Goal: Information Seeking & Learning: Learn about a topic

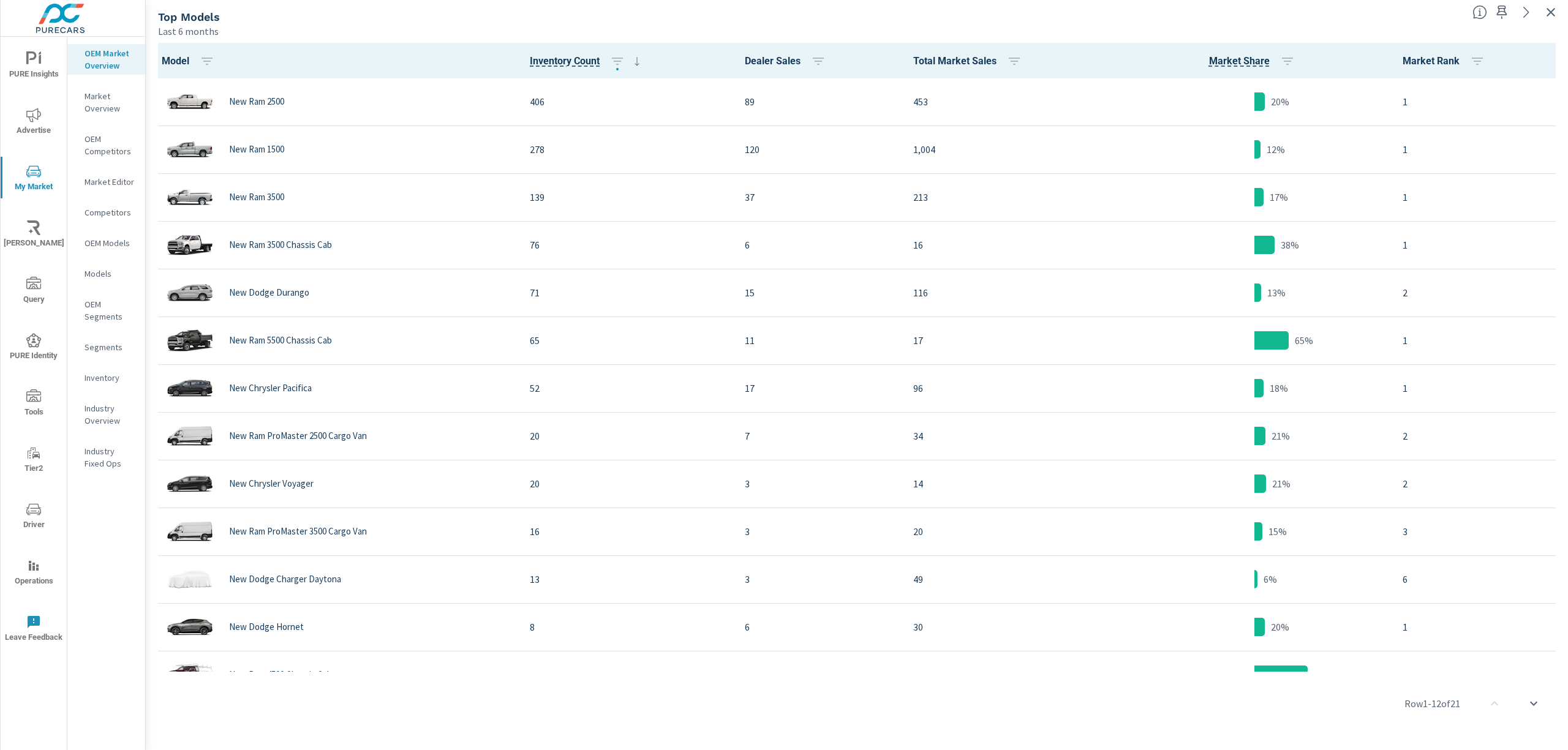
click at [801, 21] on div "Top Models" at bounding box center [810, 17] width 1305 height 14
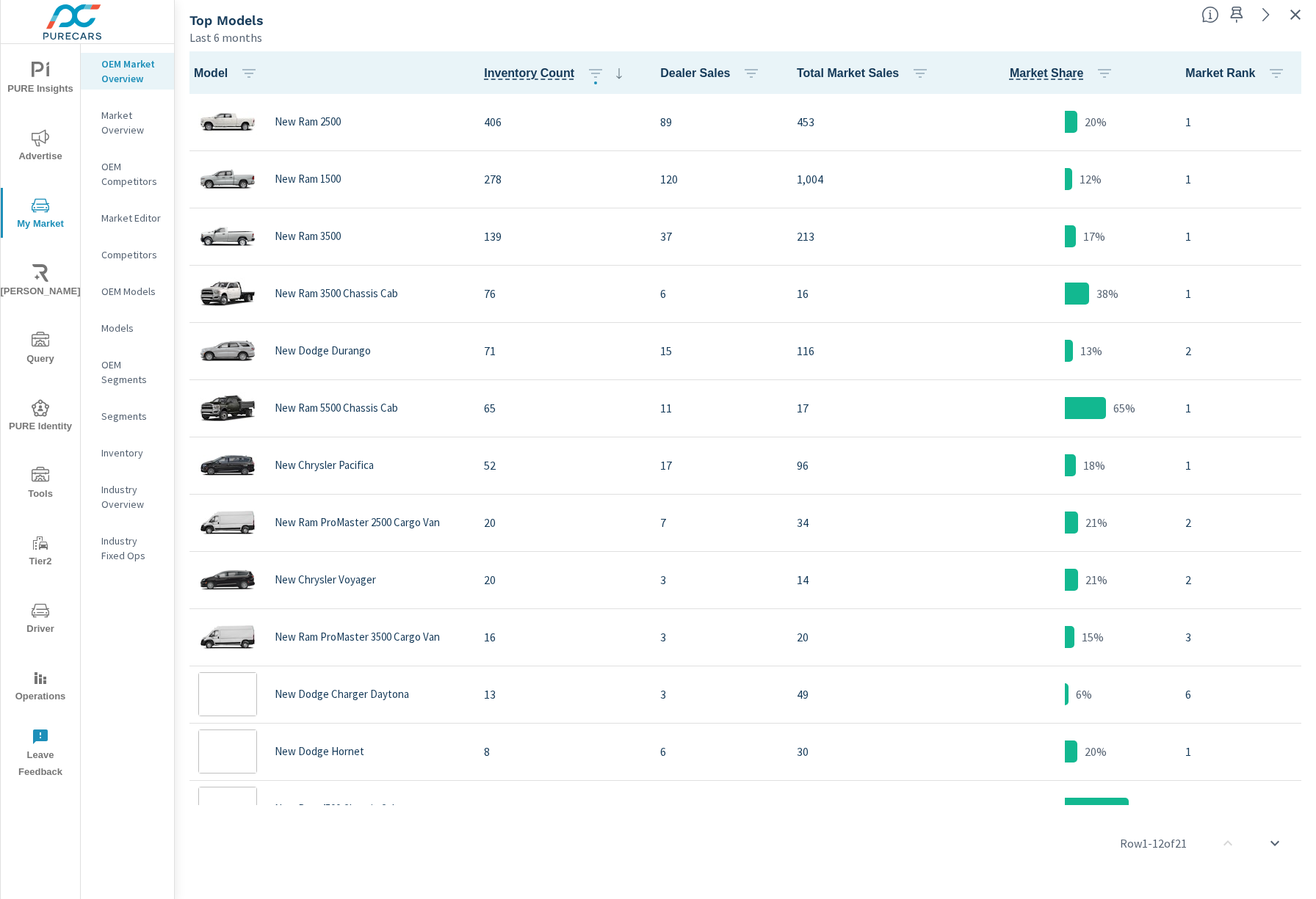
scroll to position [1, 0]
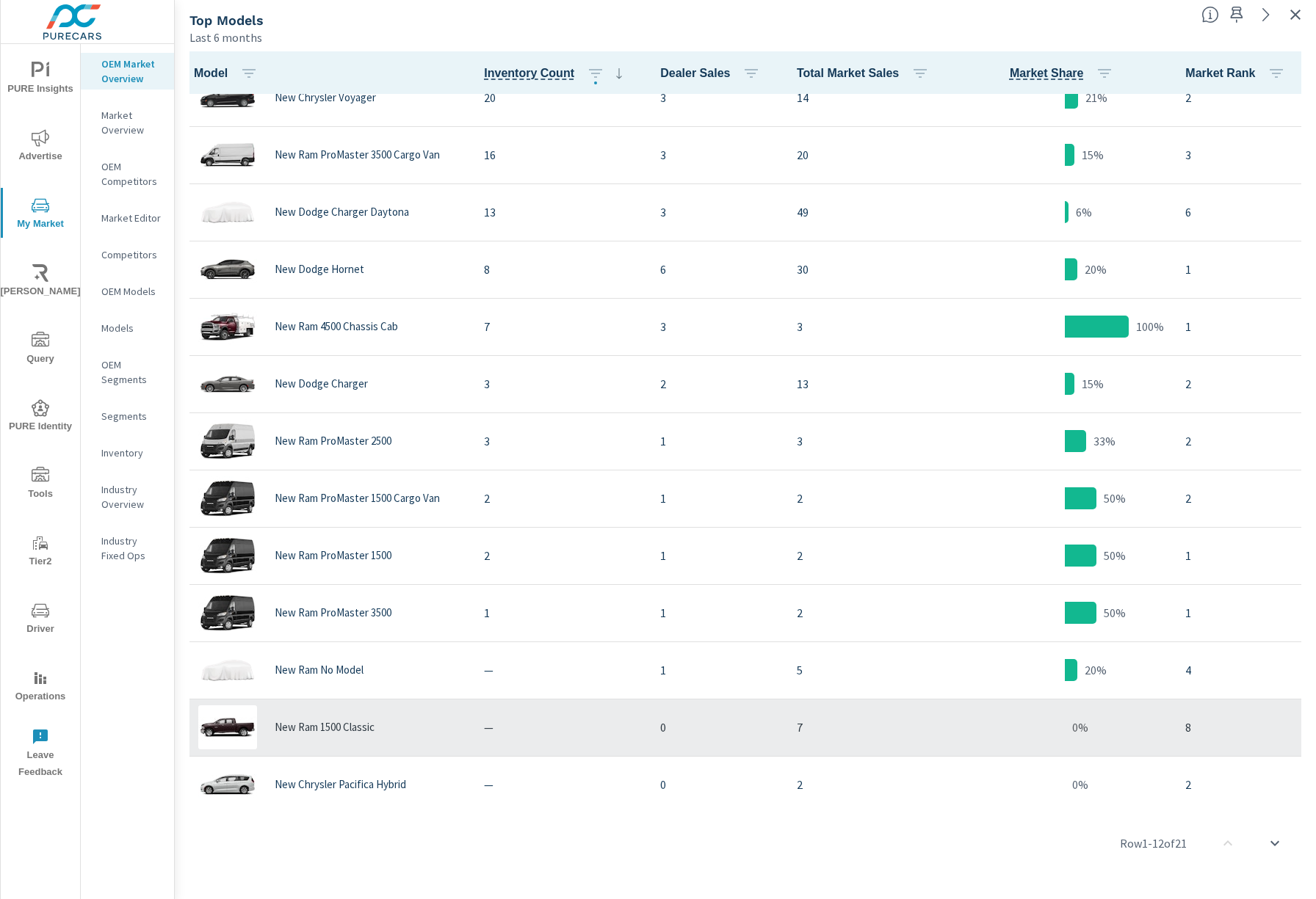
scroll to position [494, 0]
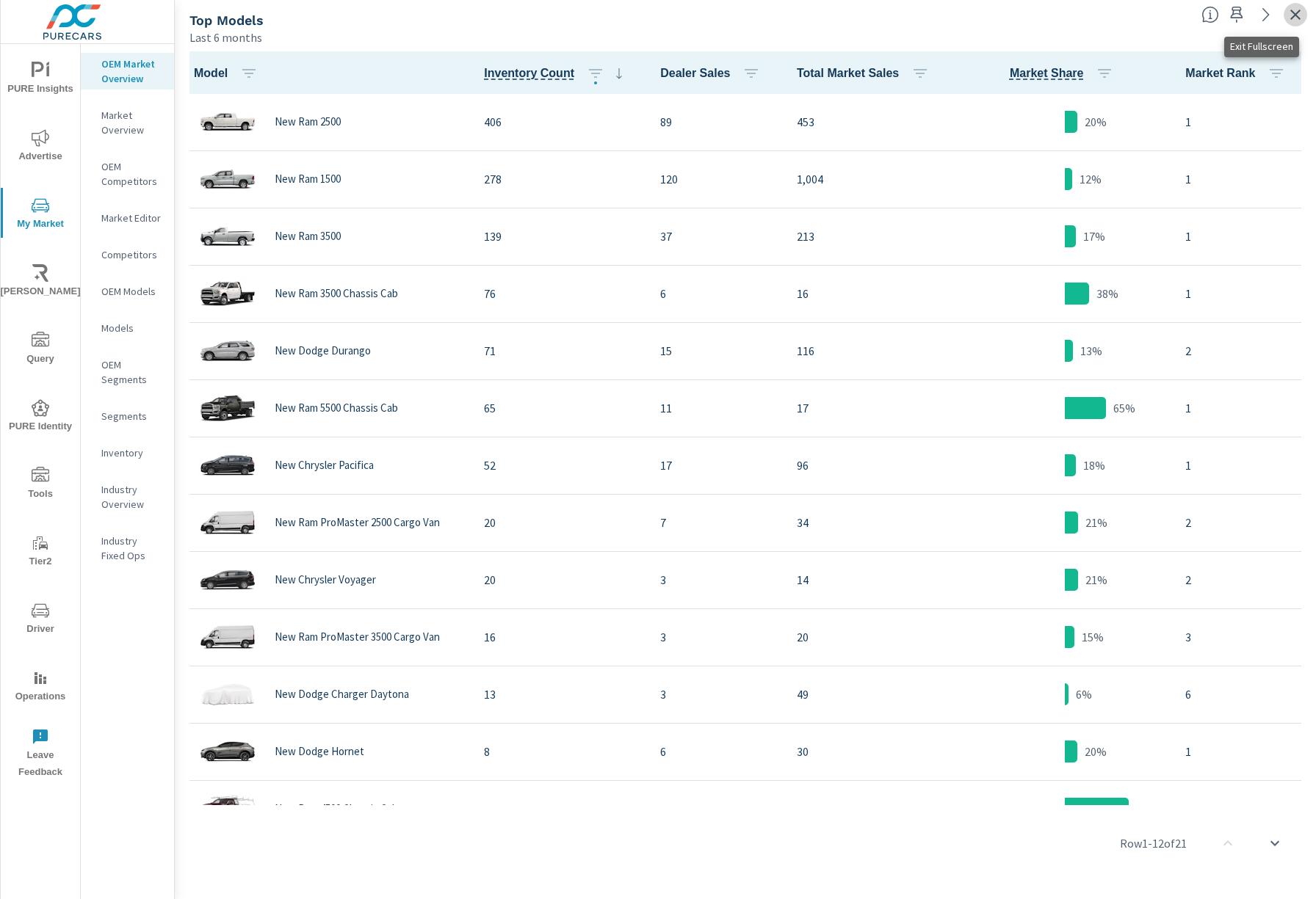
click at [1294, 16] on icon "button" at bounding box center [1296, 15] width 10 height 10
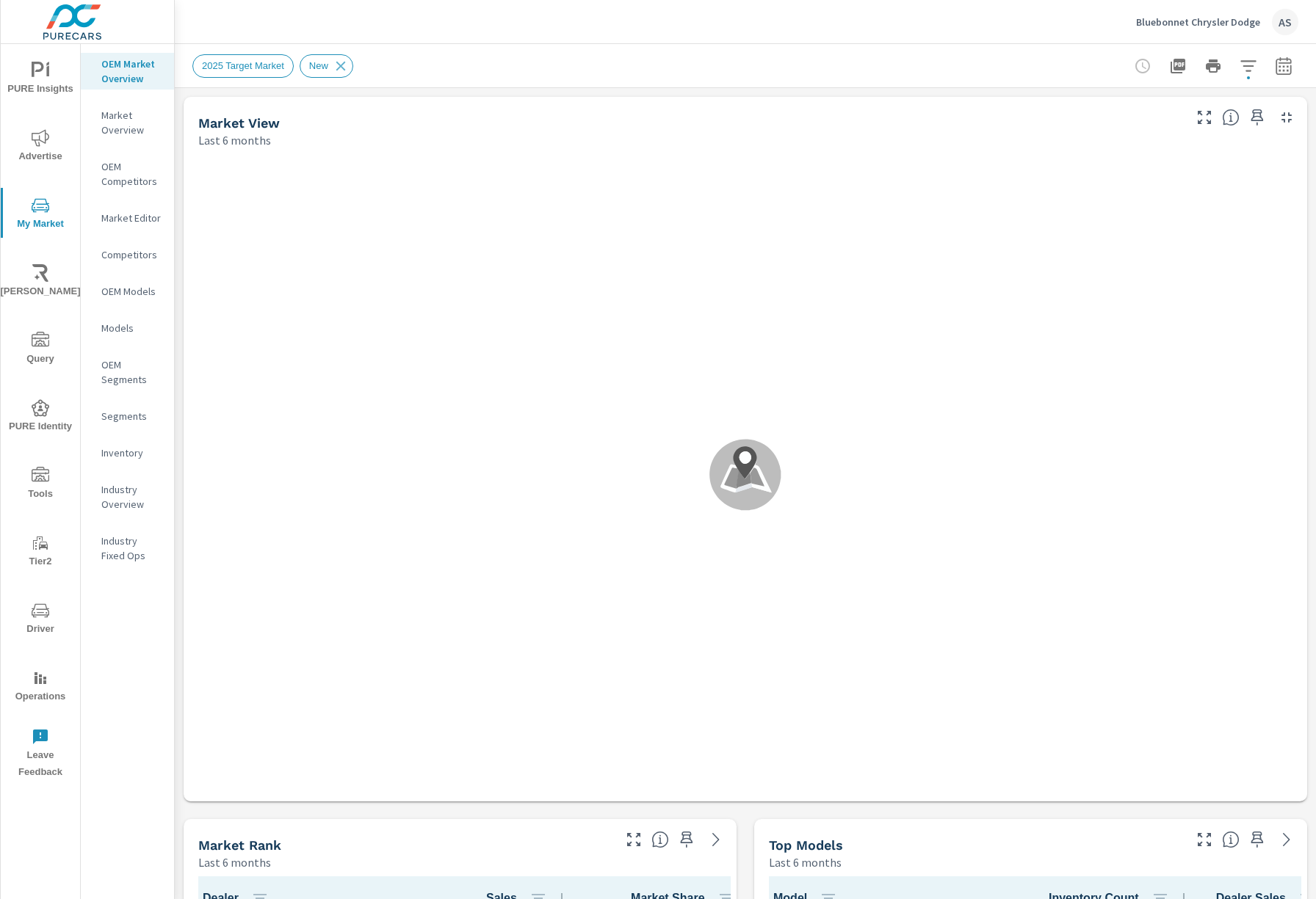
click at [35, 82] on span "PURE Insights" at bounding box center [40, 80] width 70 height 36
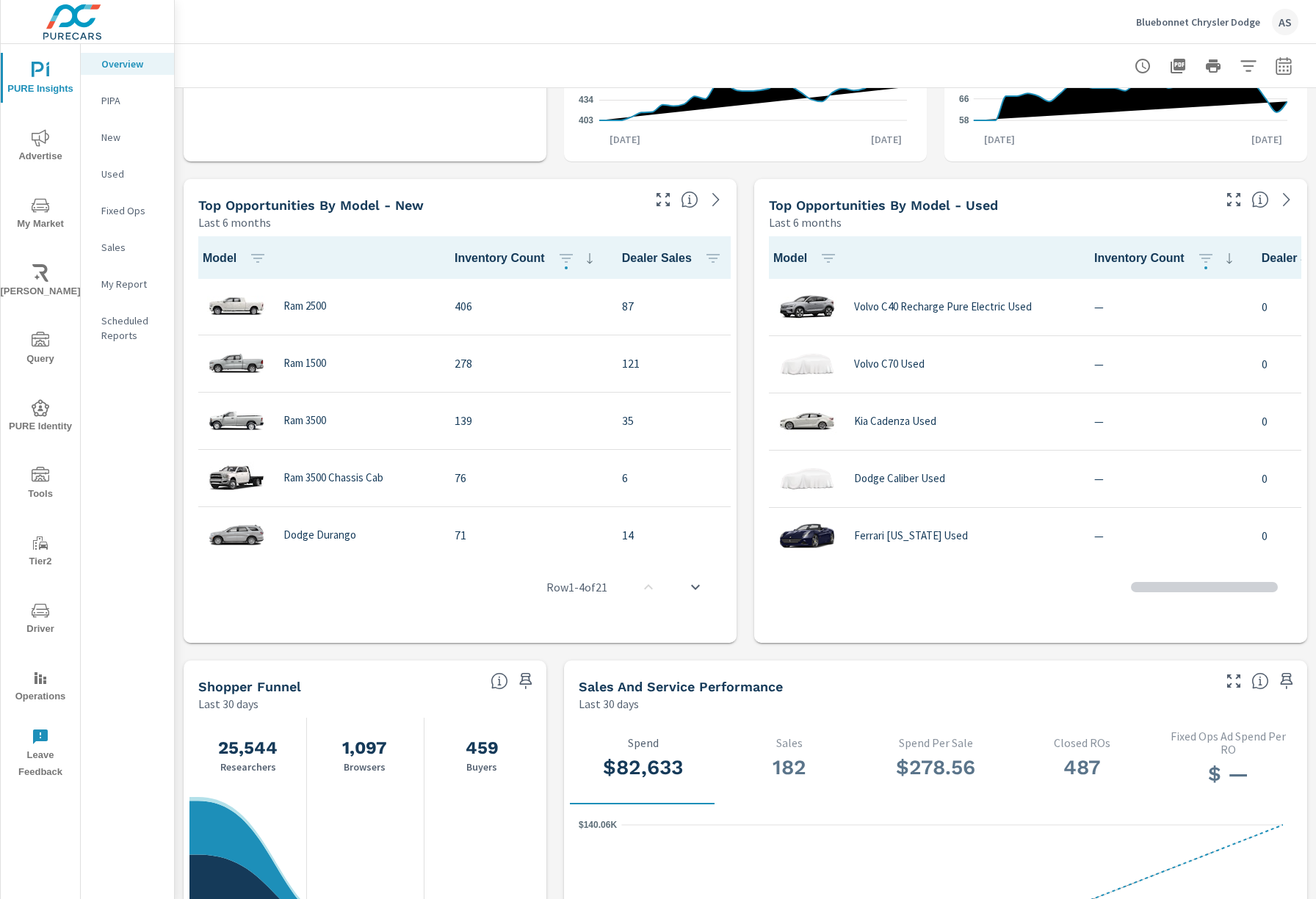
scroll to position [2864, 0]
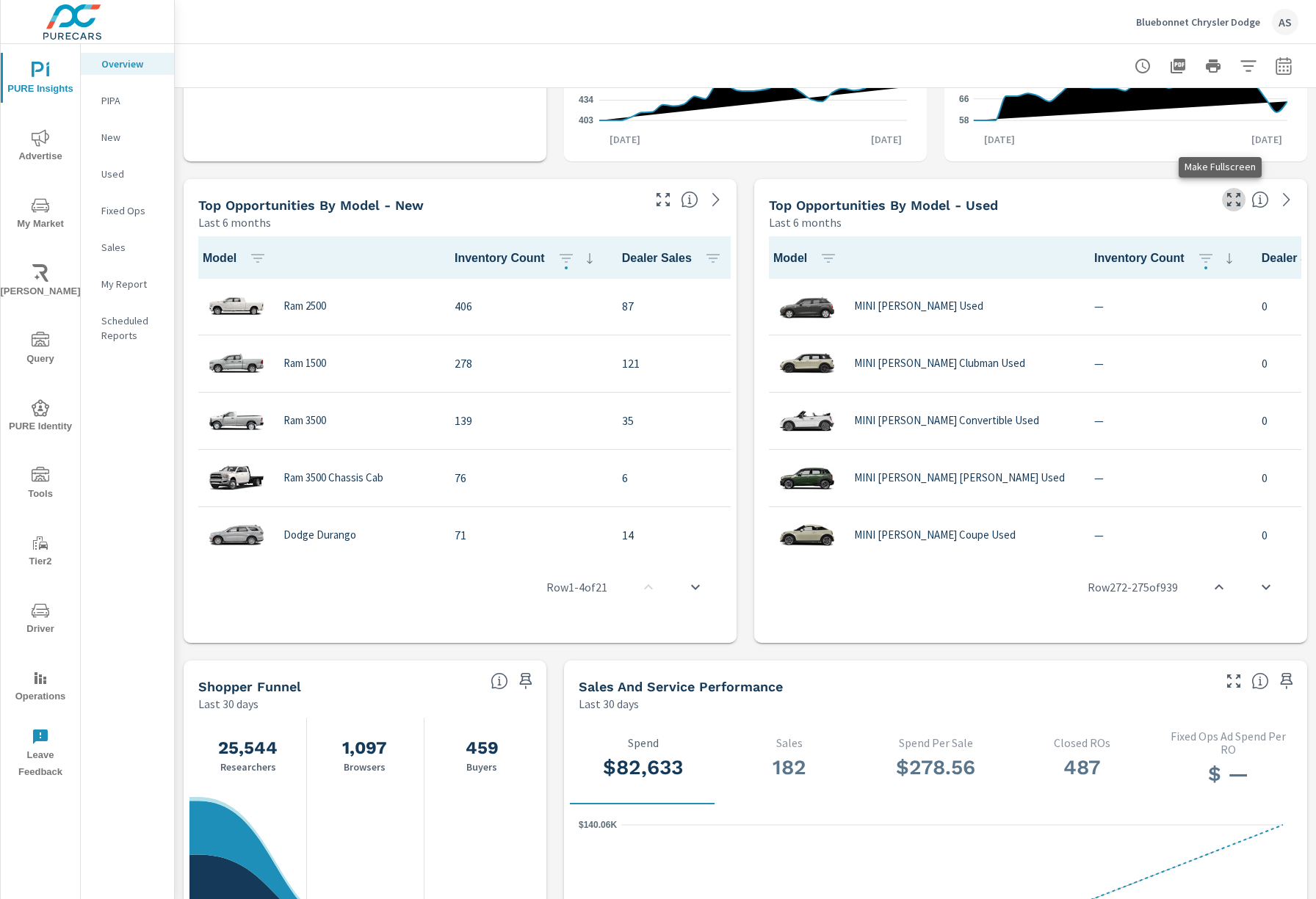
click at [1225, 198] on icon "button" at bounding box center [1234, 200] width 18 height 18
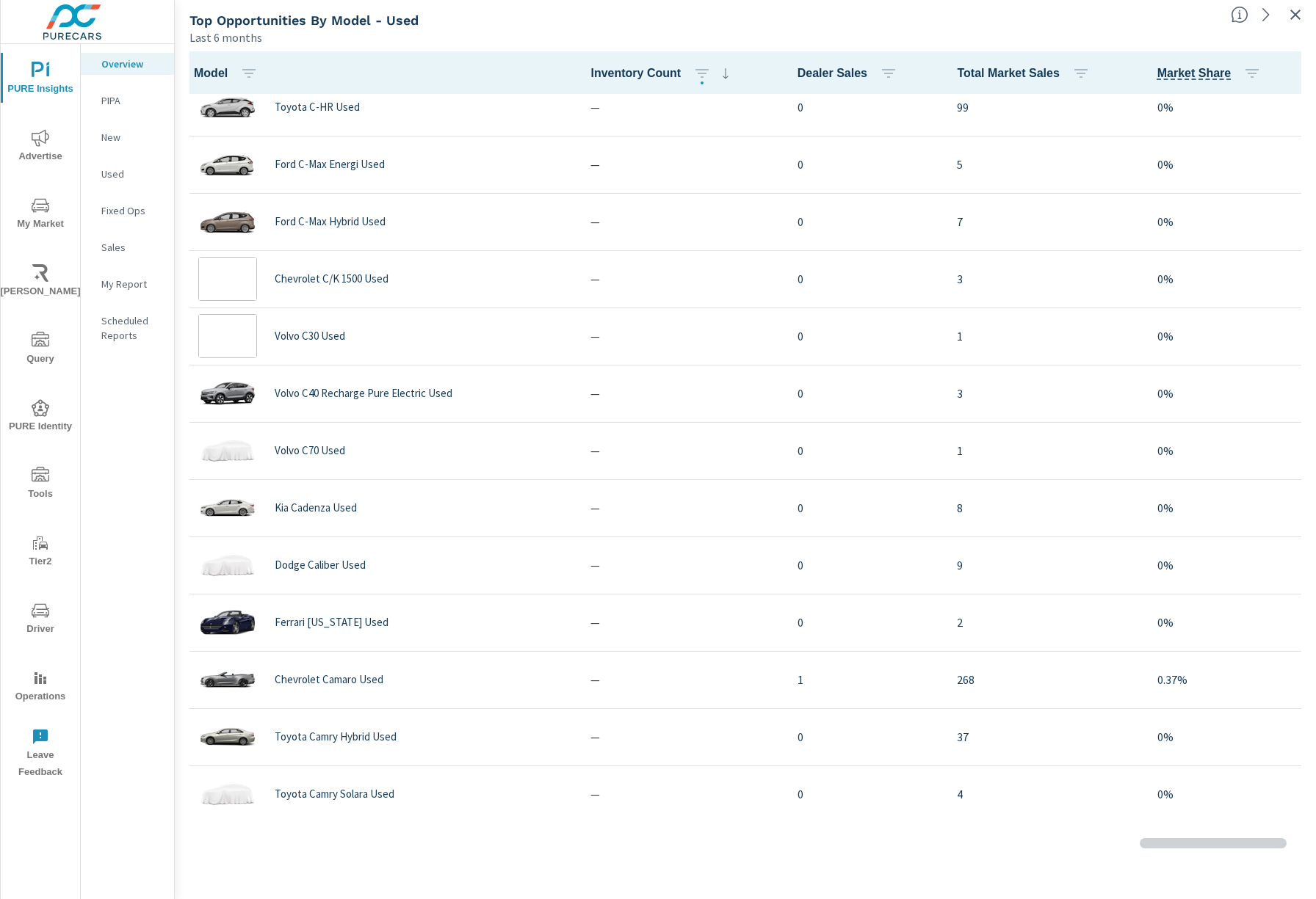
scroll to position [124, 0]
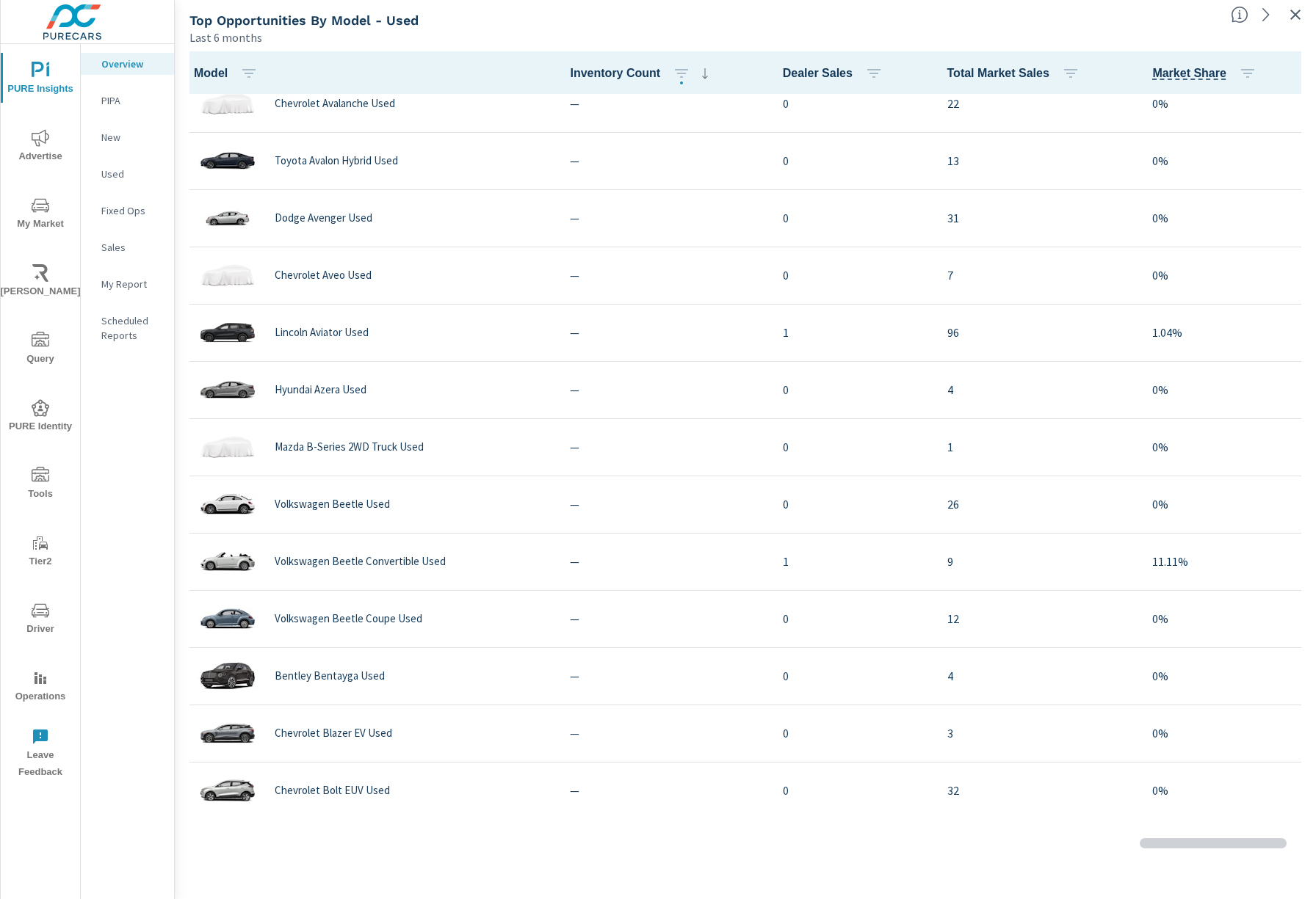
scroll to position [1493, 0]
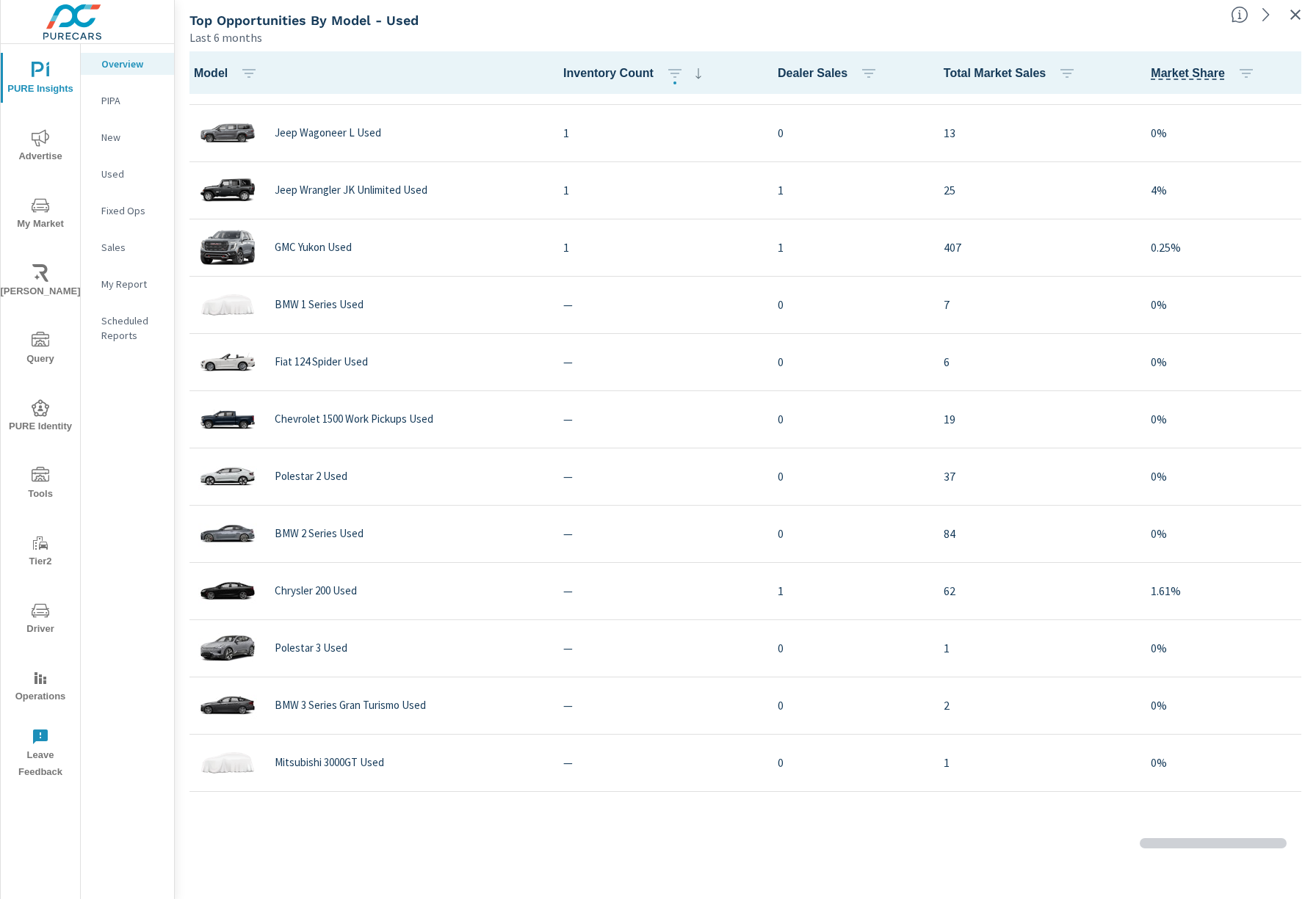
scroll to position [587, 0]
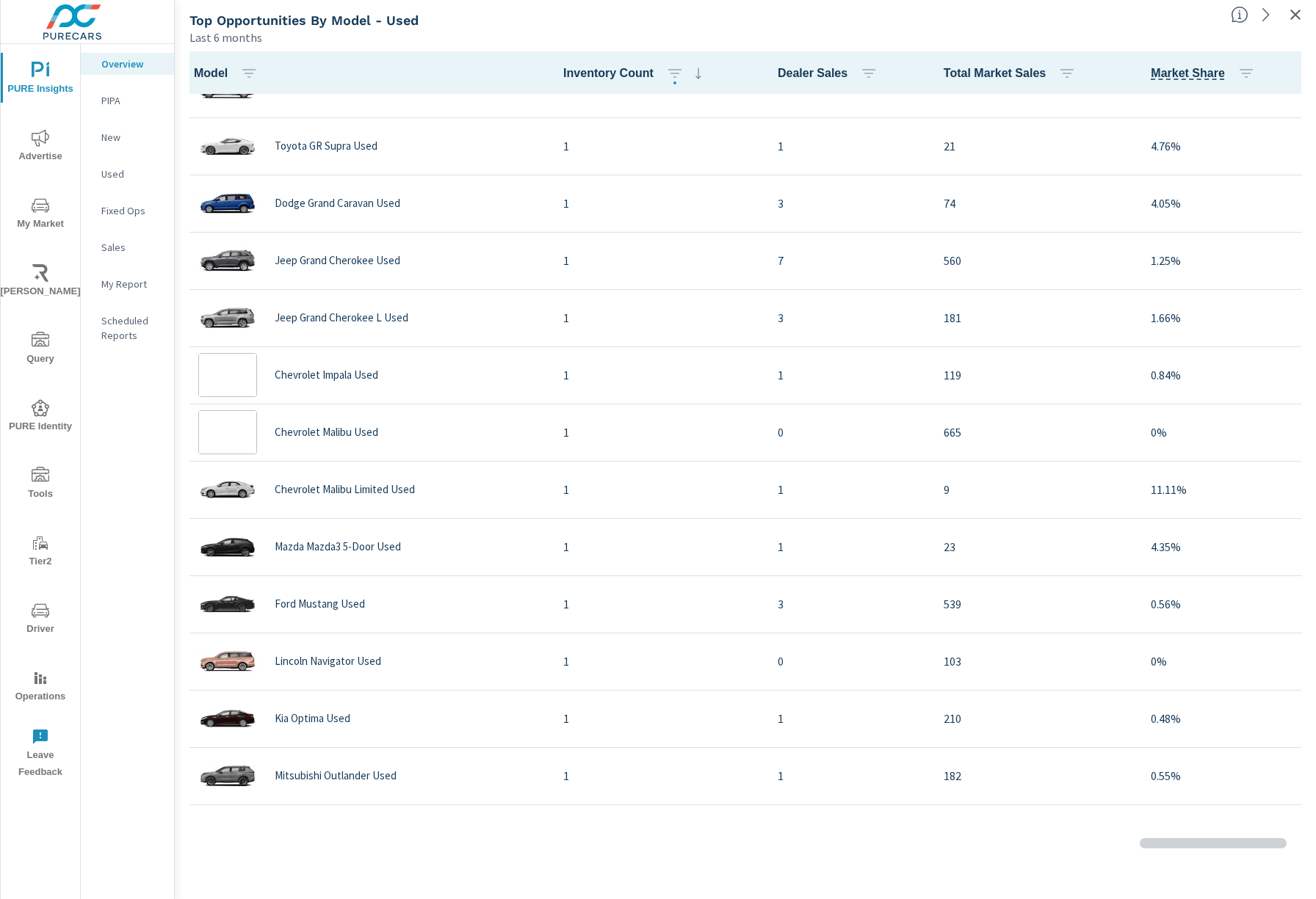
scroll to position [39, 0]
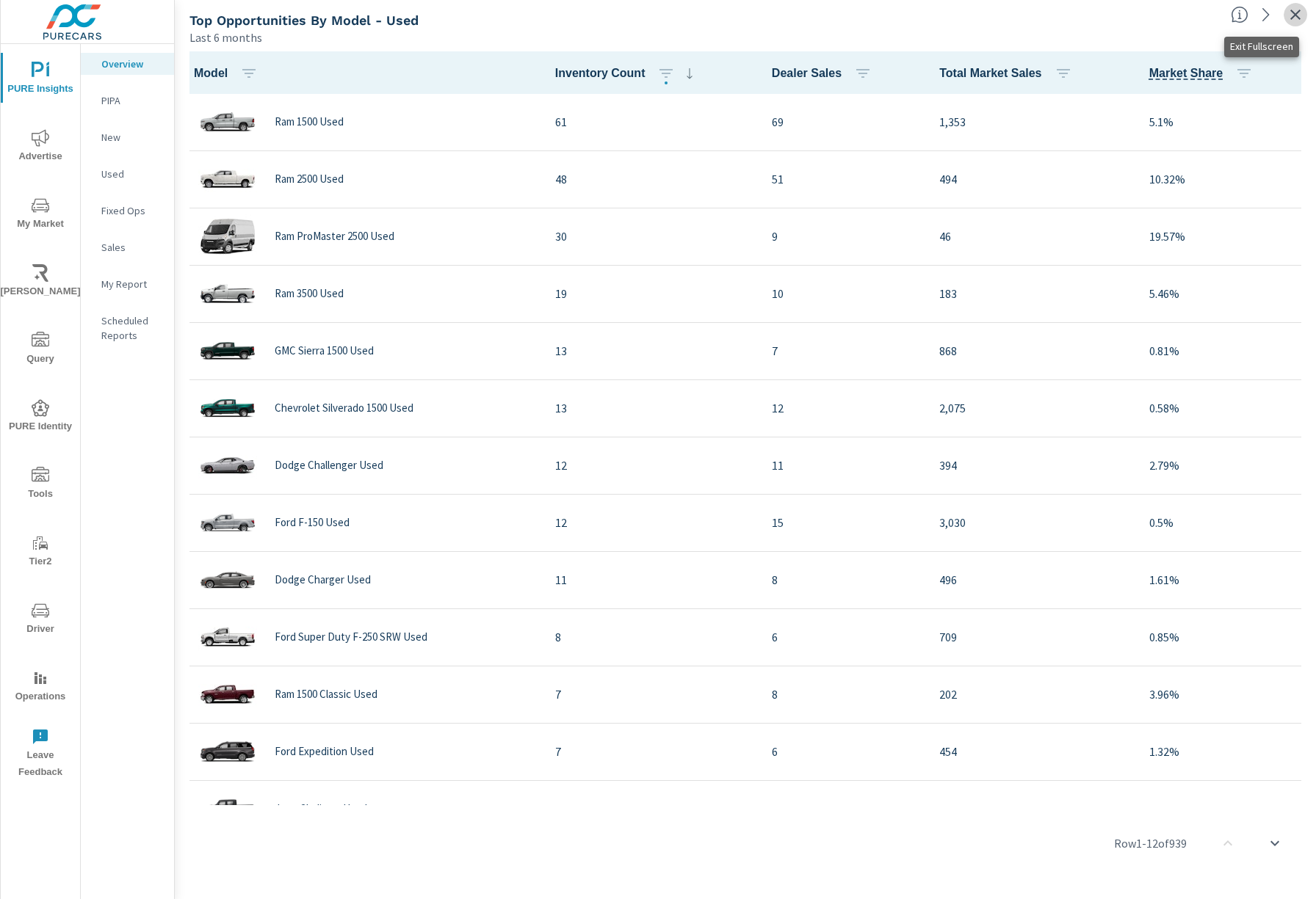
click at [1294, 19] on icon "button" at bounding box center [1296, 15] width 18 height 18
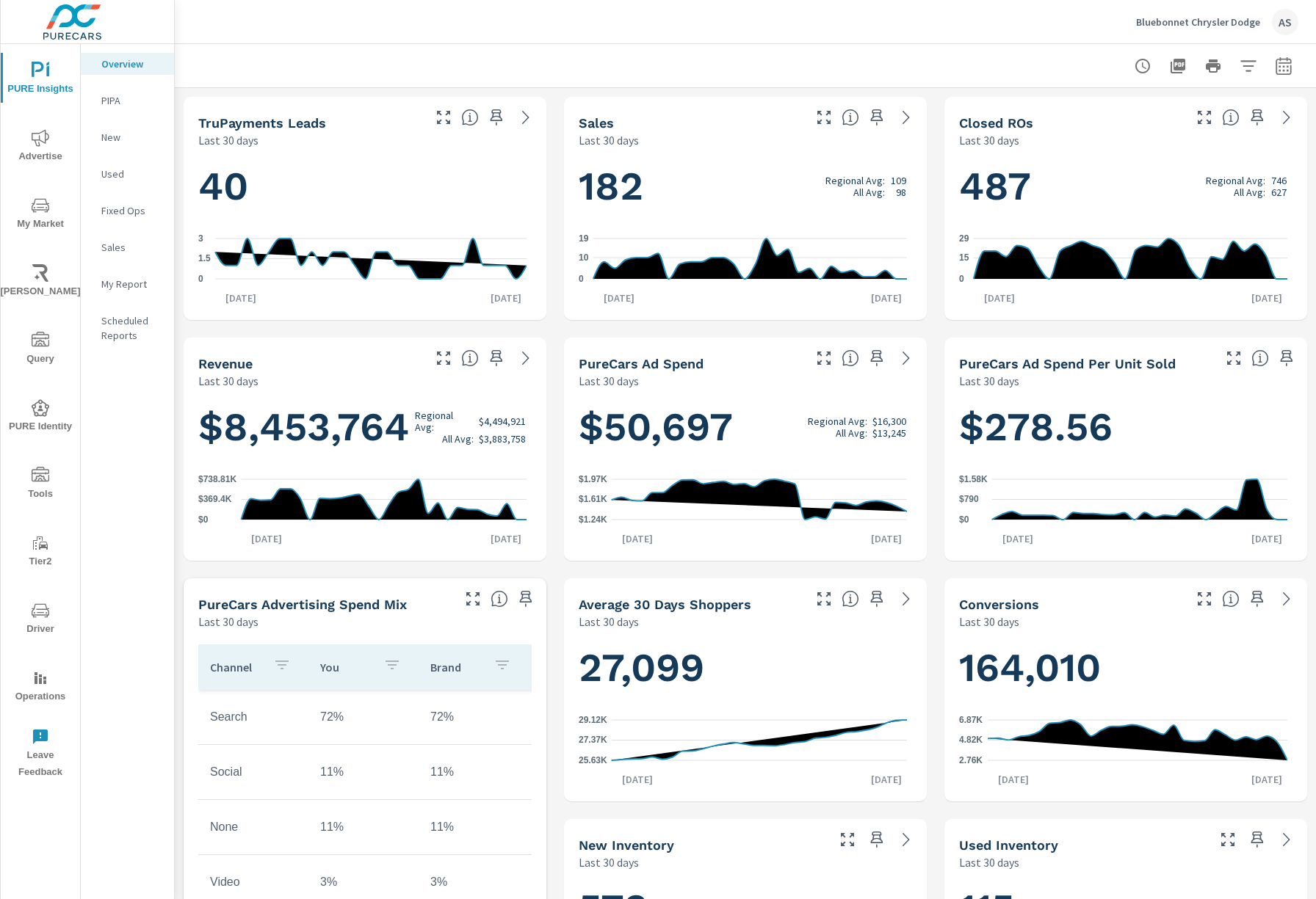
scroll to position [1, 0]
click at [1241, 70] on icon "button" at bounding box center [1249, 66] width 18 height 18
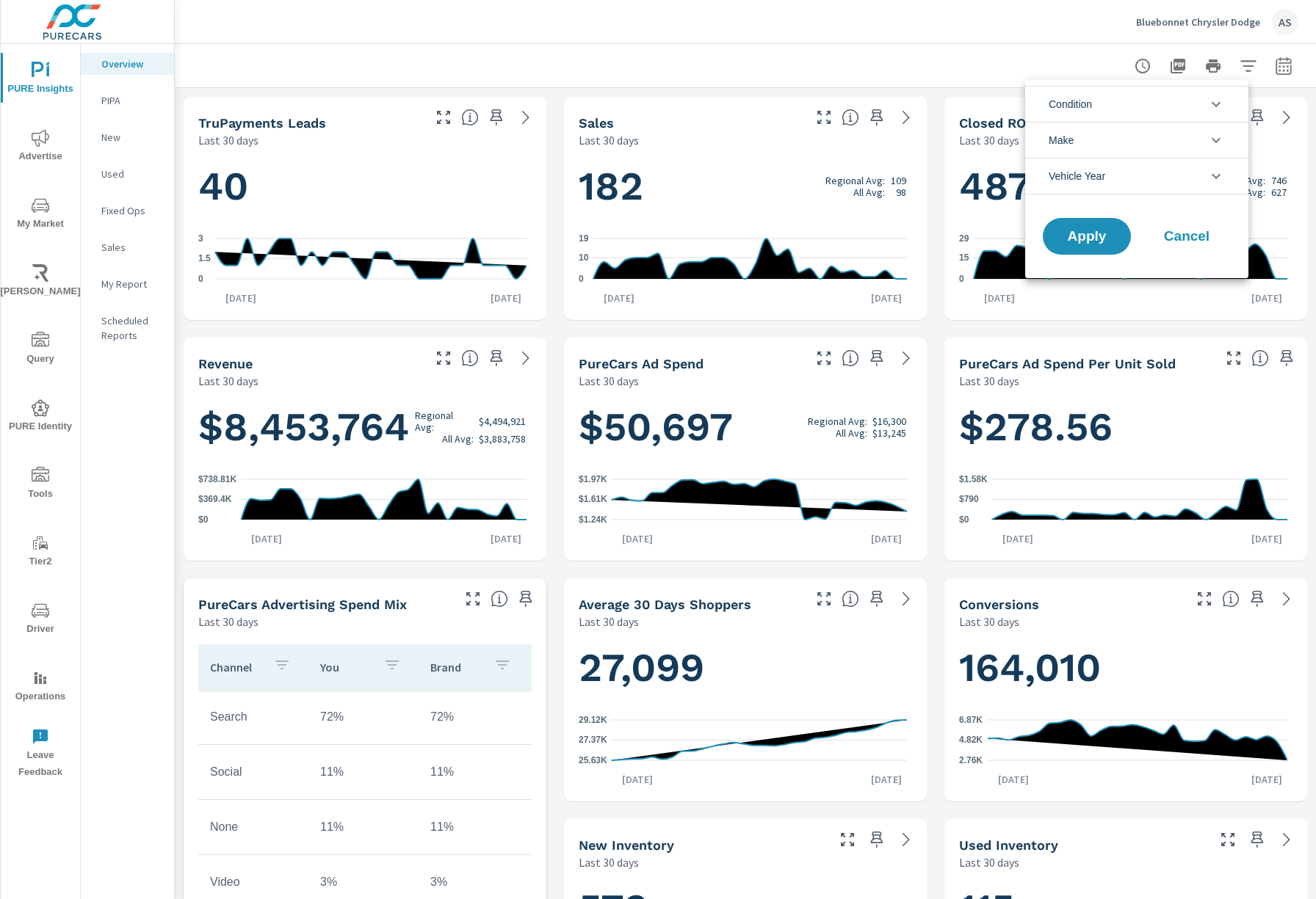
click at [1144, 177] on li "Vehicle Year" at bounding box center [1137, 176] width 223 height 37
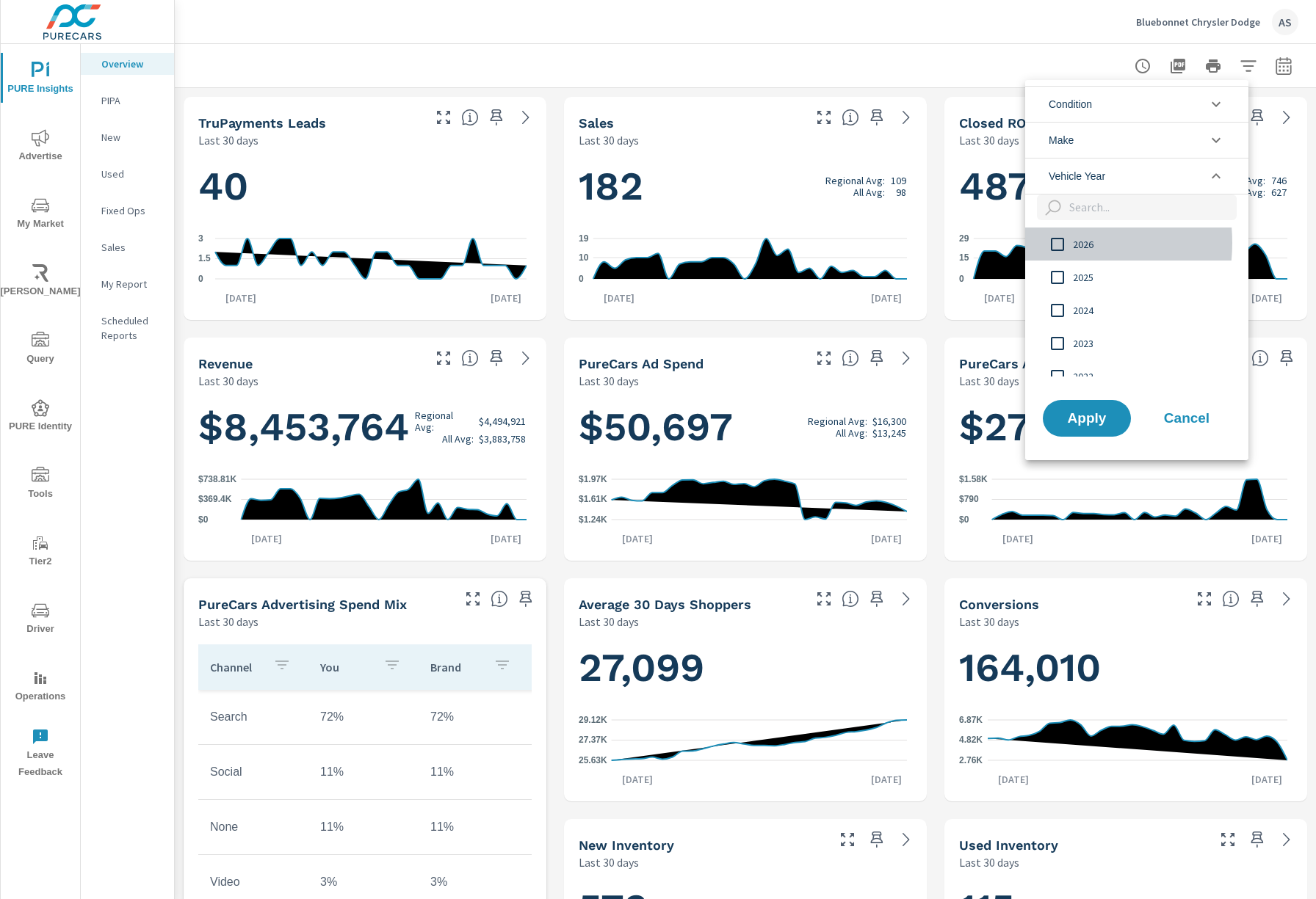
click at [1053, 244] on input "filter options" at bounding box center [1057, 244] width 31 height 31
click at [1088, 420] on span "Apply" at bounding box center [1087, 418] width 60 height 14
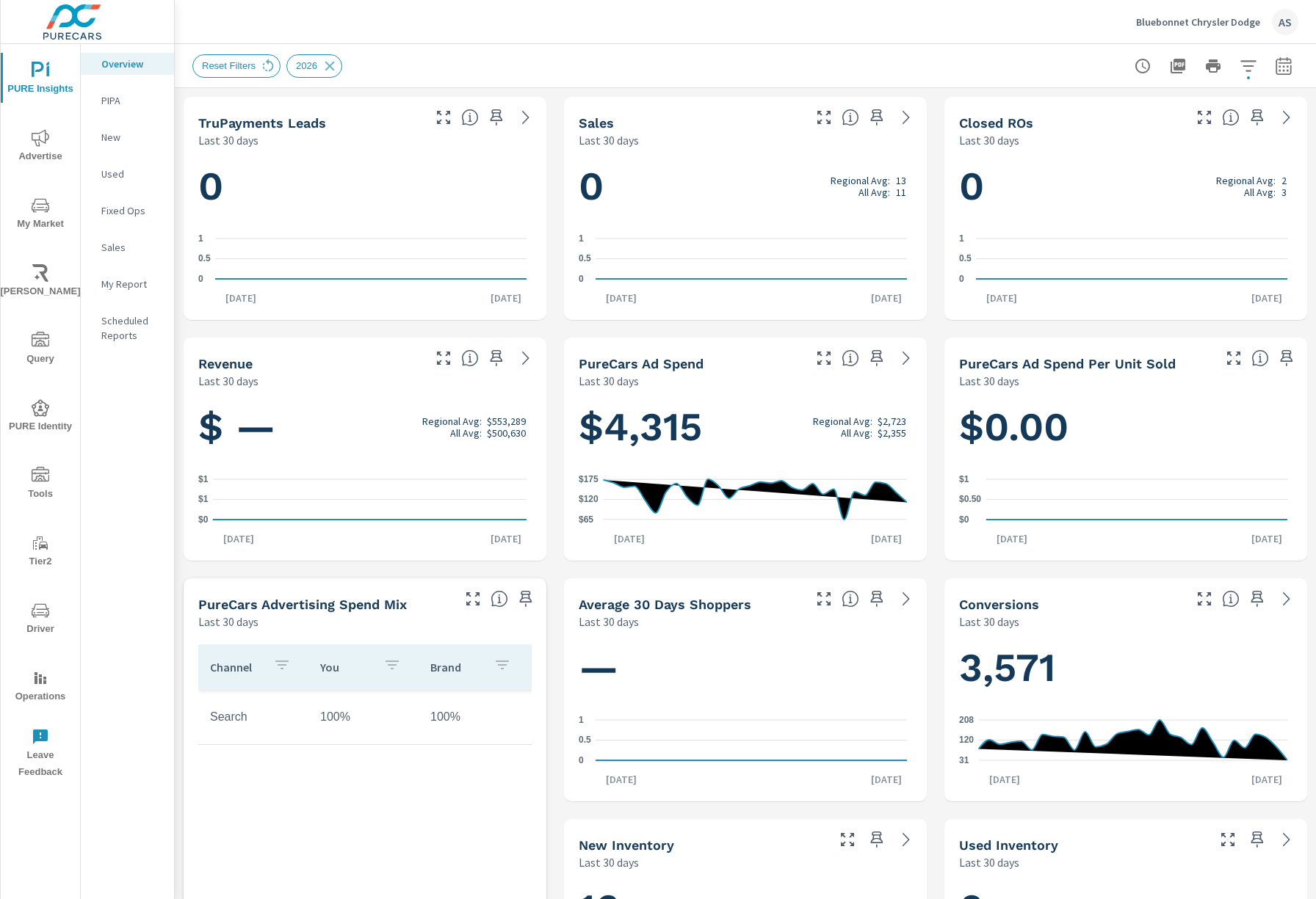
click at [1240, 60] on icon "button" at bounding box center [1249, 66] width 18 height 18
click at [1111, 174] on span "Vehicle Year" at bounding box center [1081, 176] width 64 height 35
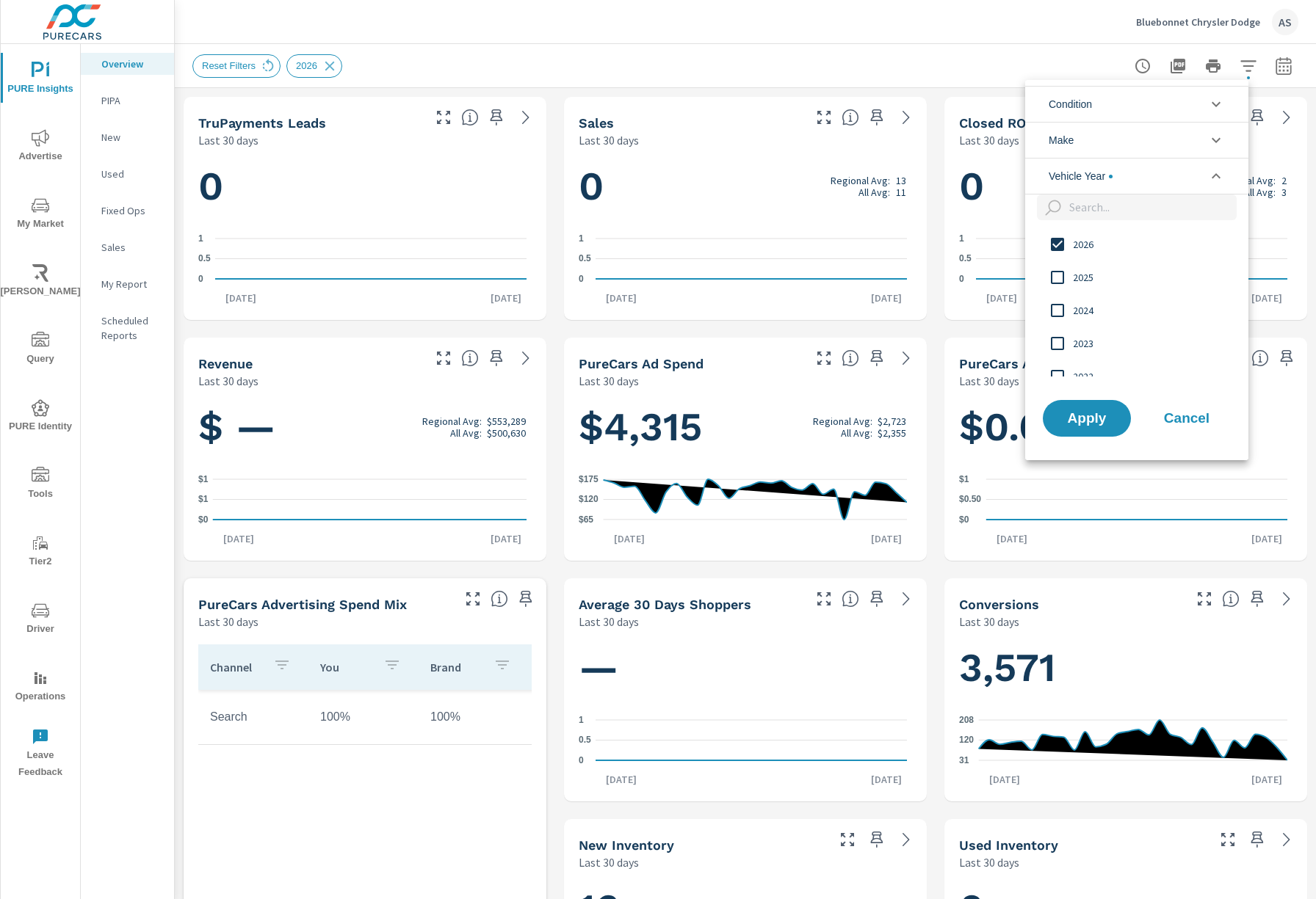
scroll to position [0, 0]
click at [1076, 274] on span "2025" at bounding box center [1154, 278] width 161 height 18
click at [1070, 237] on input "filter options" at bounding box center [1057, 244] width 31 height 31
click at [1096, 412] on span "Apply" at bounding box center [1087, 418] width 60 height 14
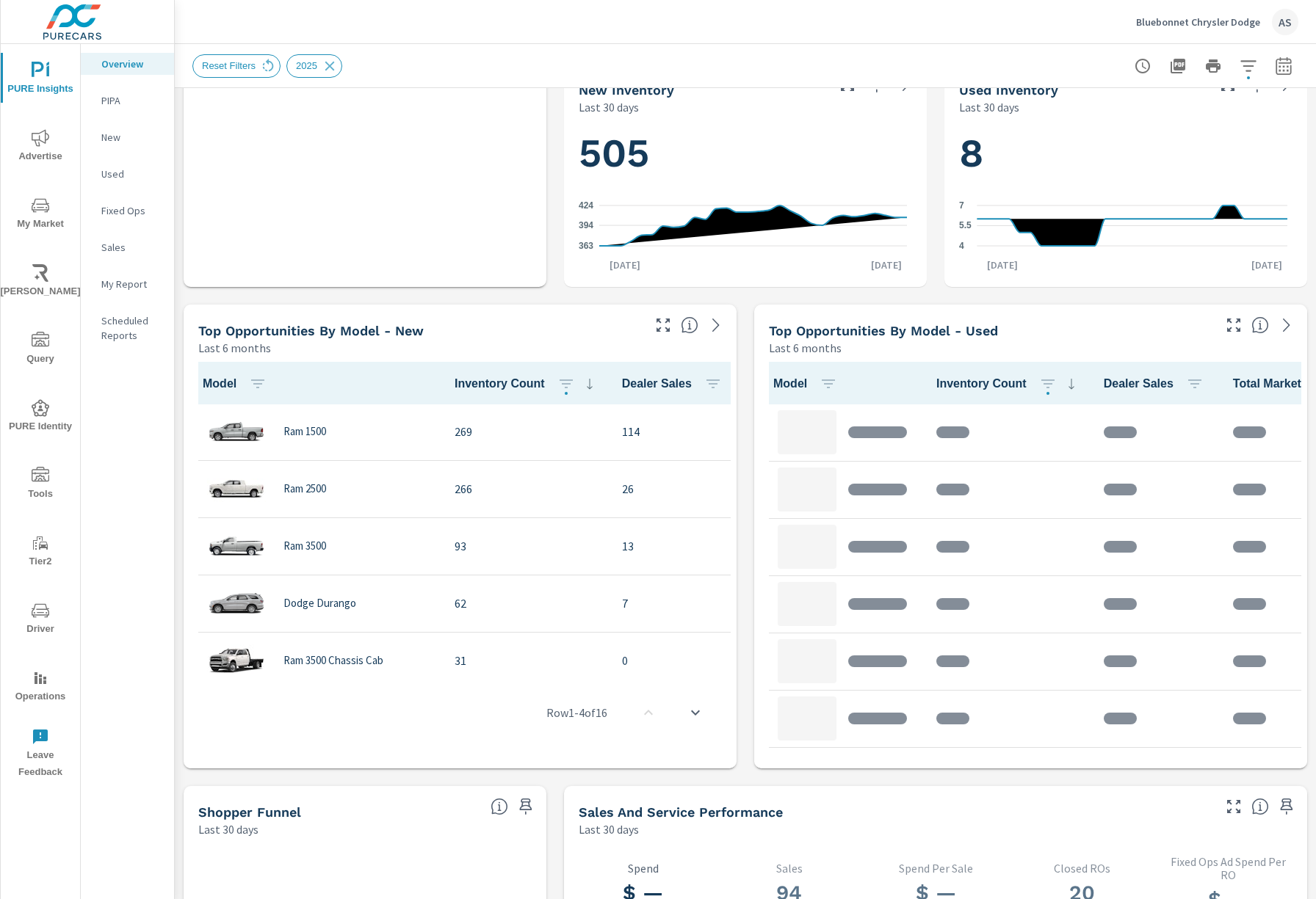
scroll to position [783, 0]
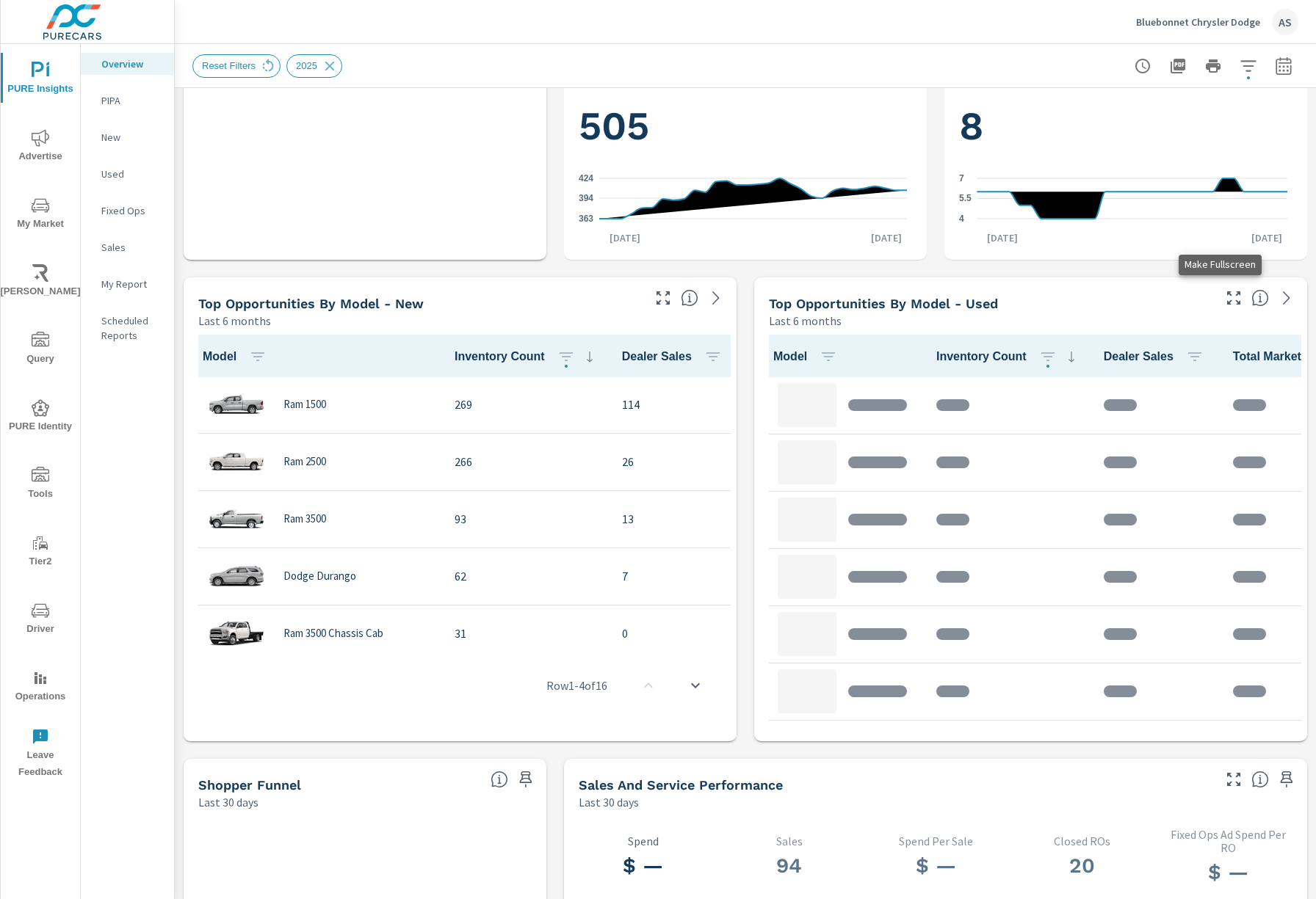
click at [1227, 300] on icon "button" at bounding box center [1234, 298] width 13 height 13
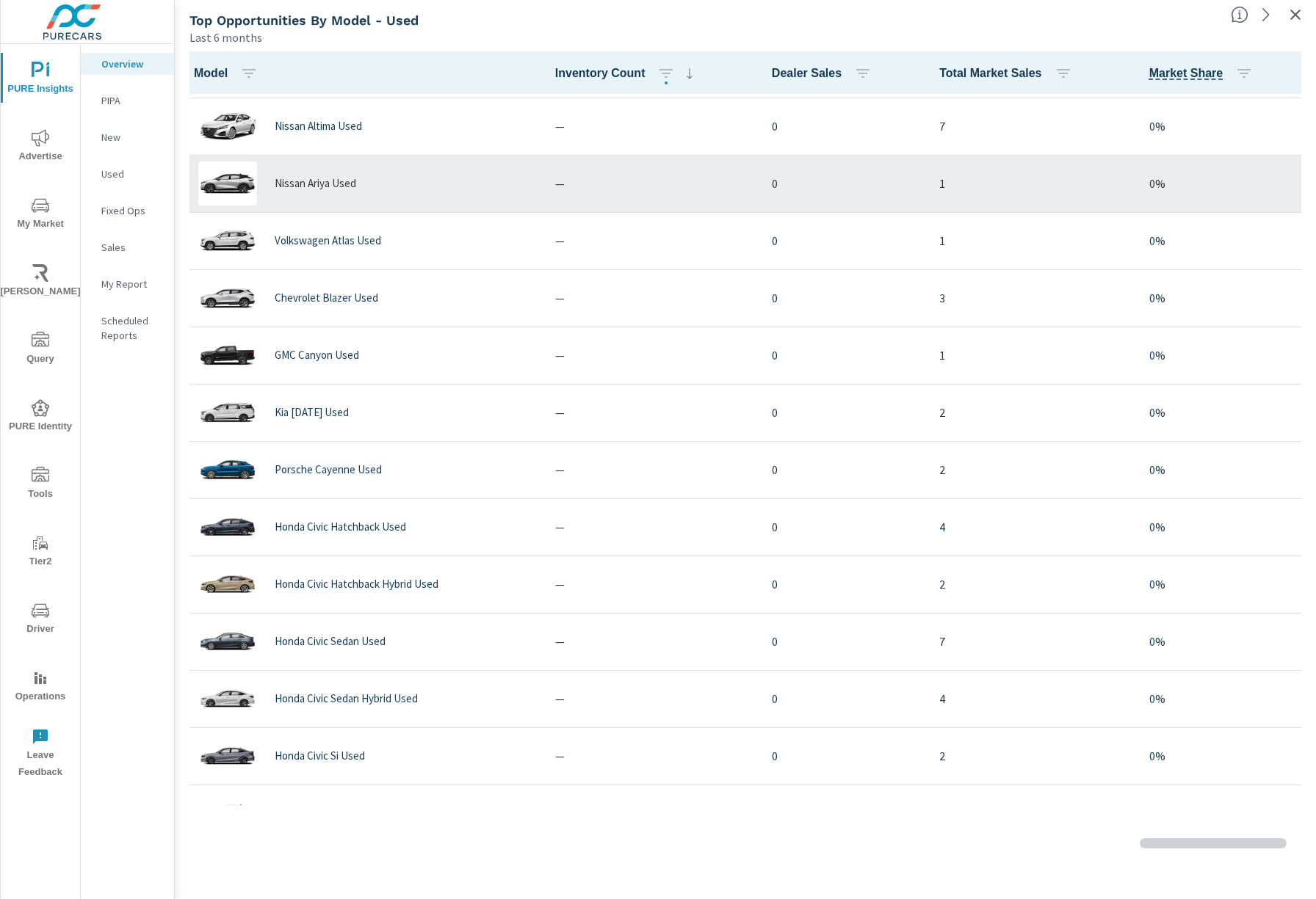
scroll to position [979, 0]
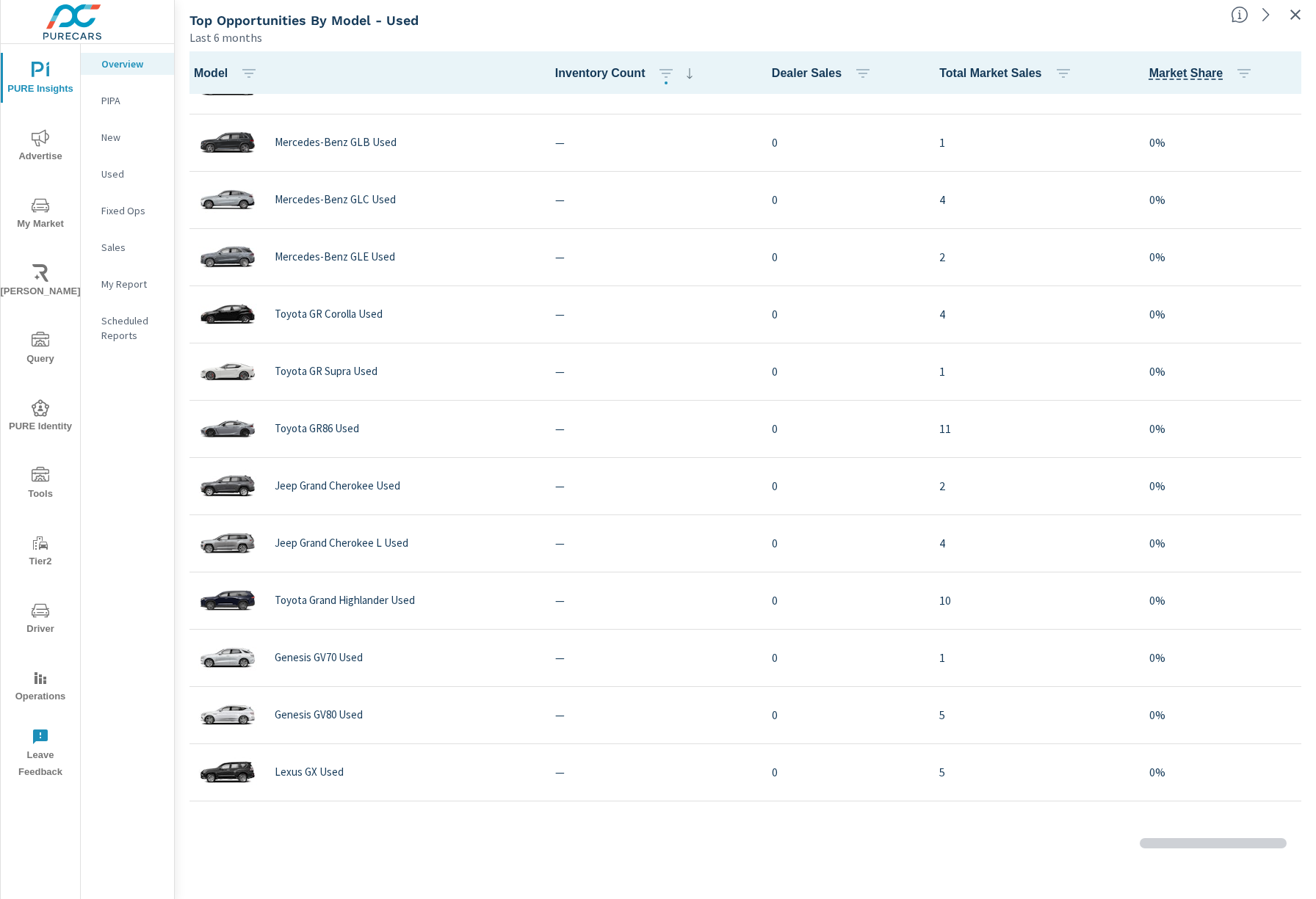
scroll to position [3887, 0]
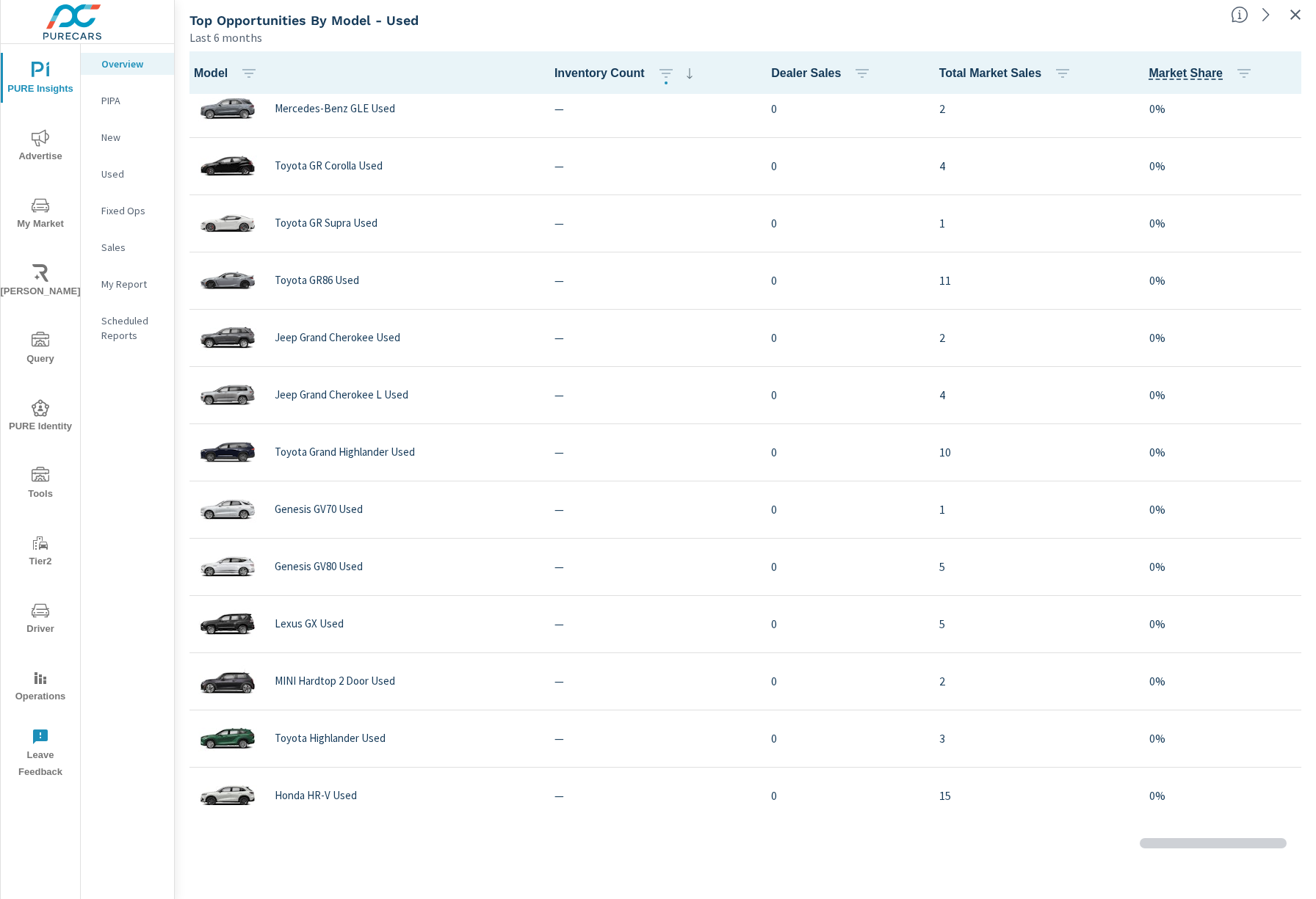
scroll to position [3334, 0]
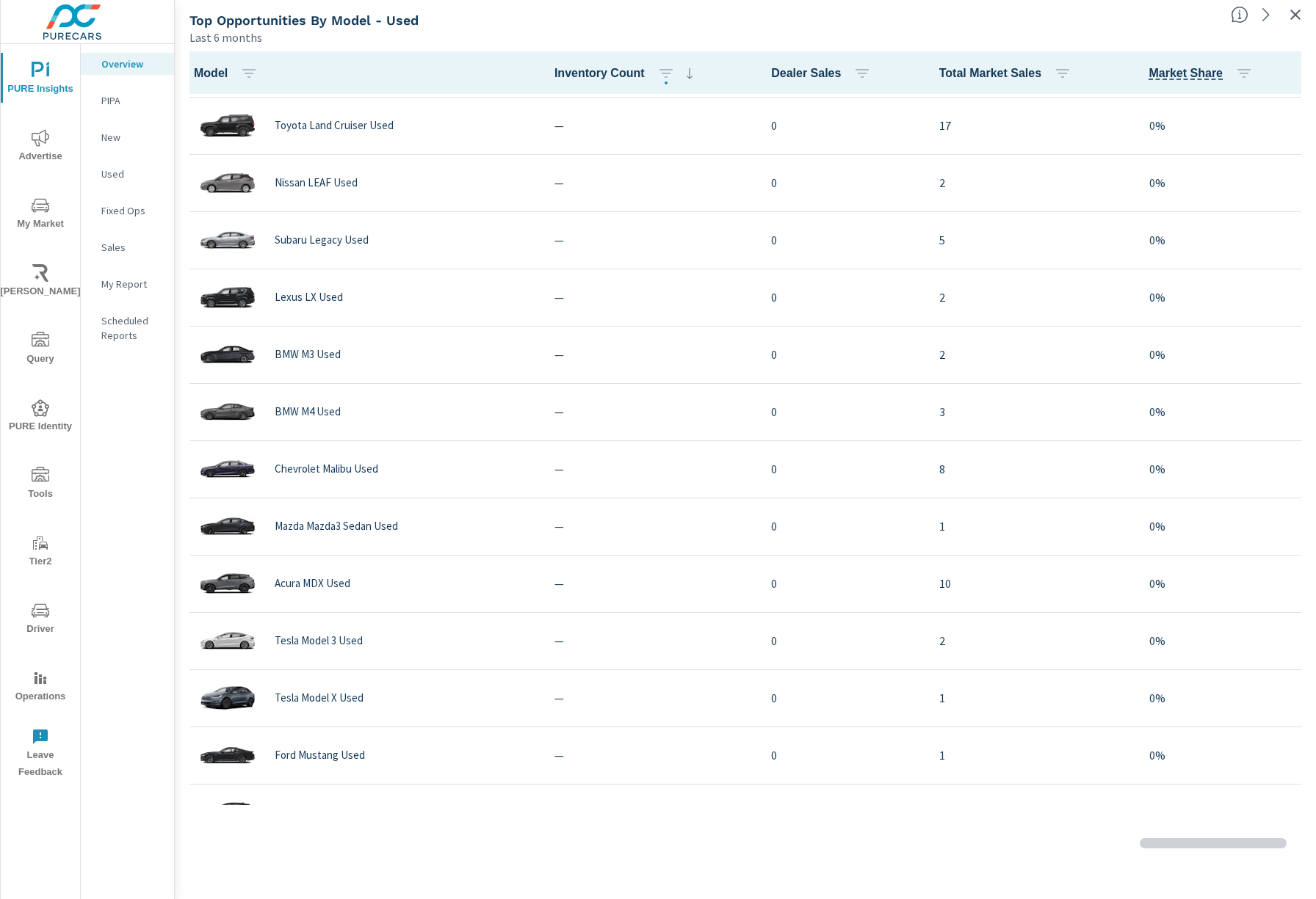
scroll to position [3868, 0]
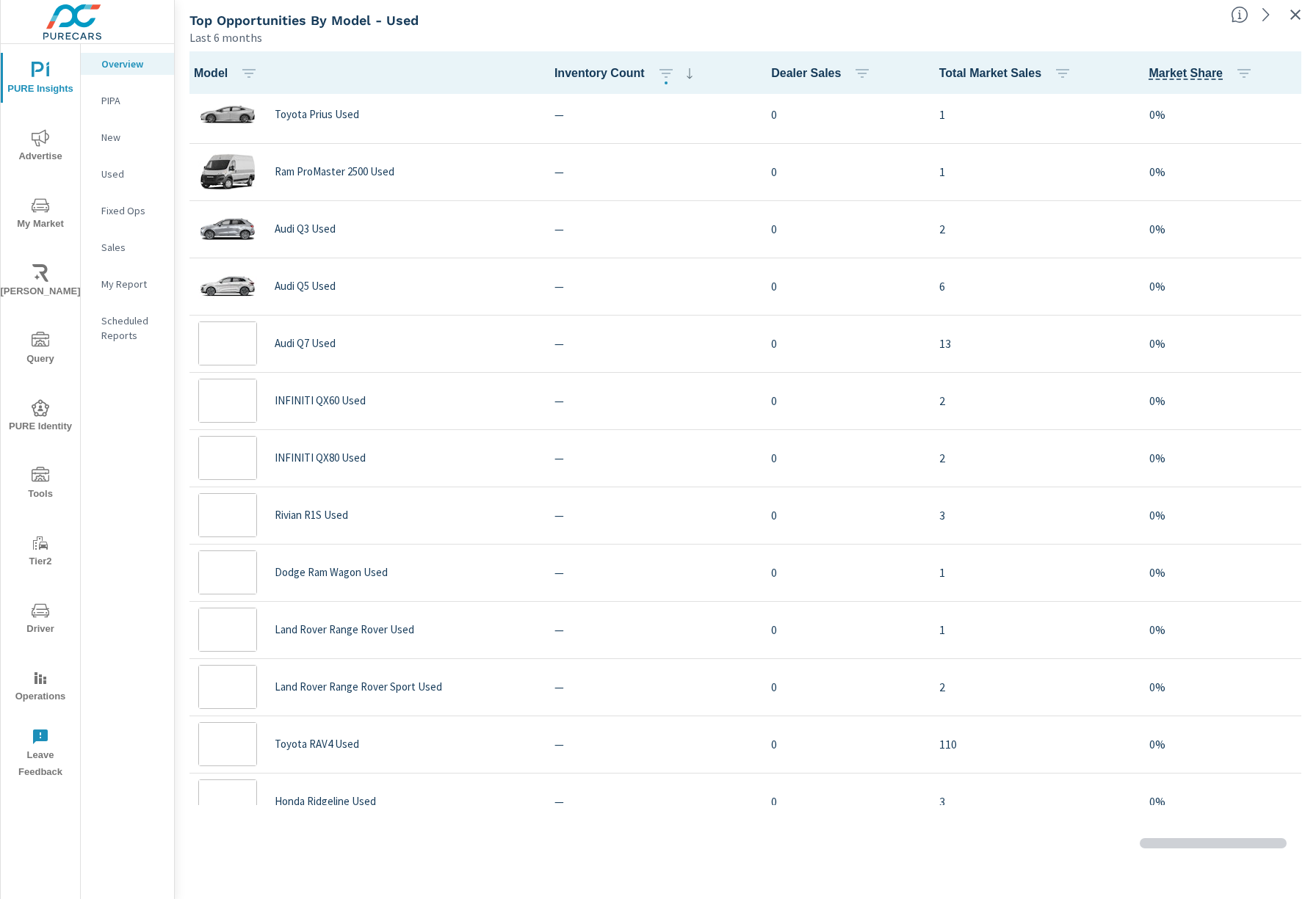
scroll to position [3129, 0]
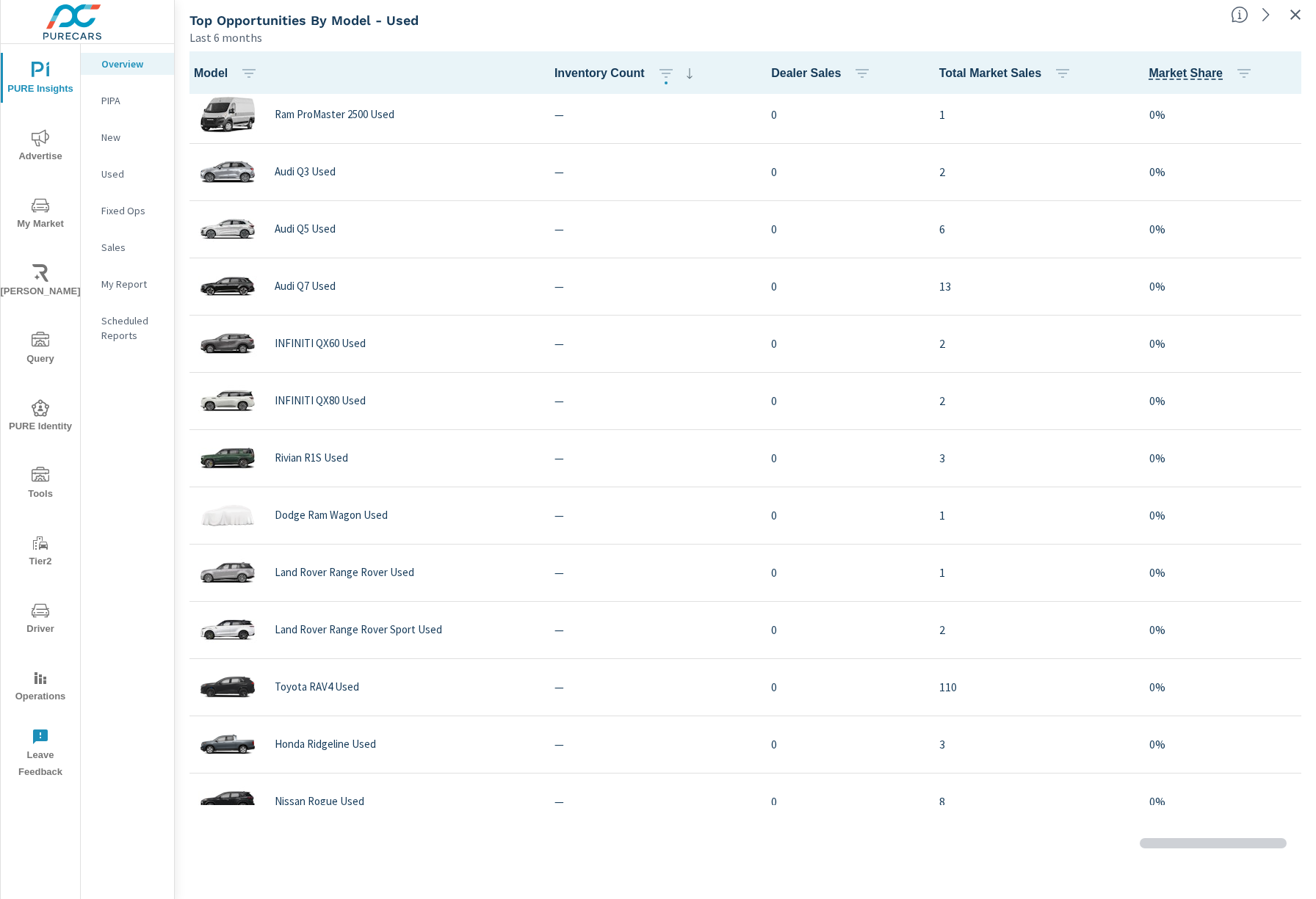
scroll to position [3821, 0]
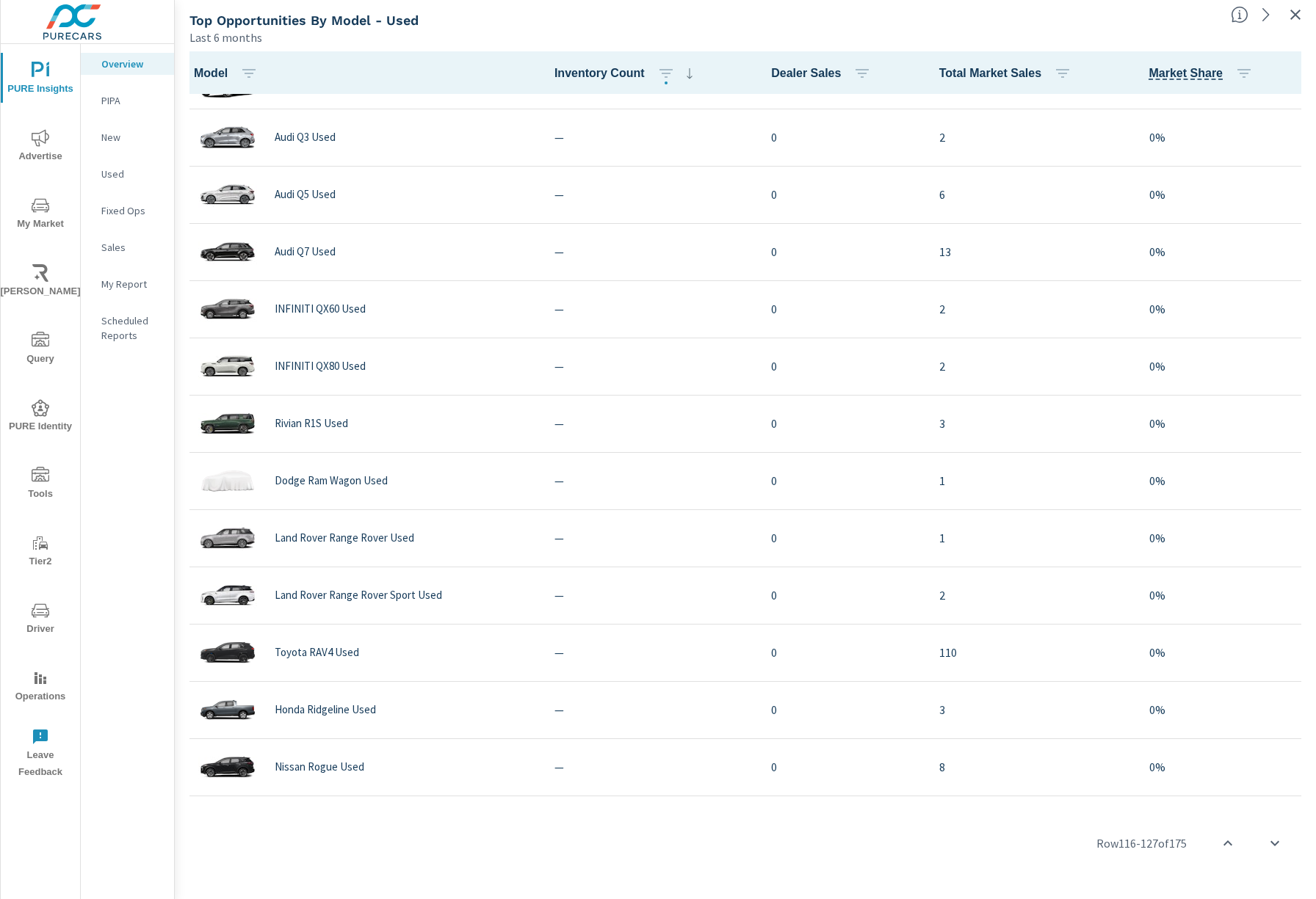
scroll to position [2848, 0]
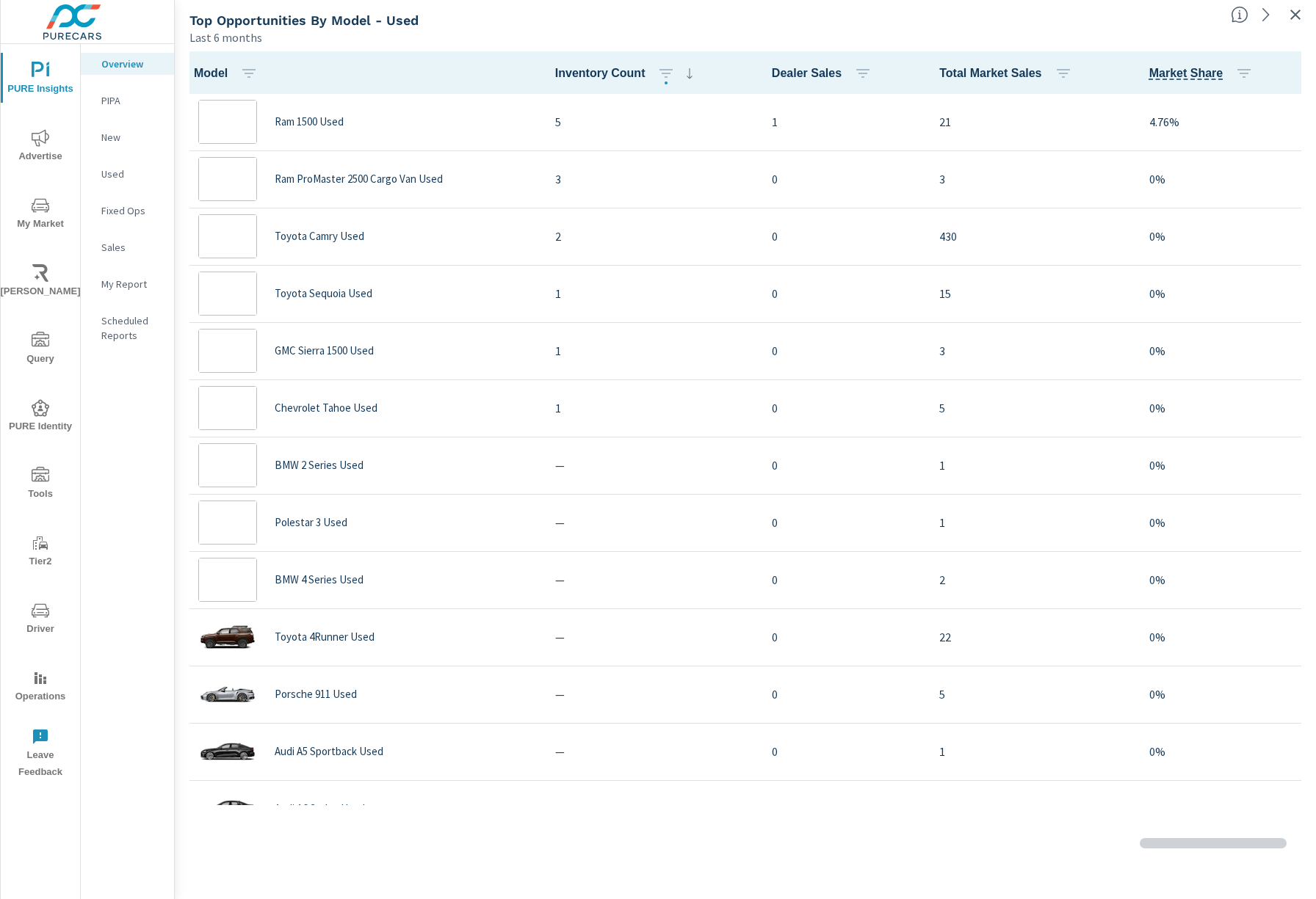
scroll to position [859, 0]
